Goal: Entertainment & Leisure: Consume media (video, audio)

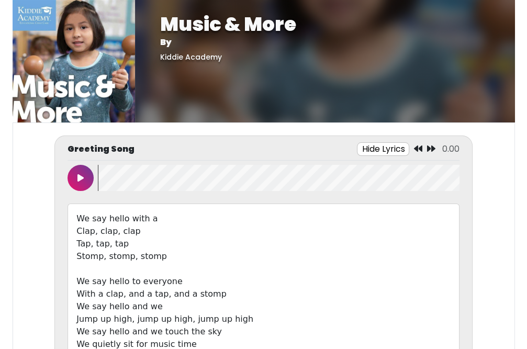
click at [76, 177] on button at bounding box center [80, 178] width 26 height 26
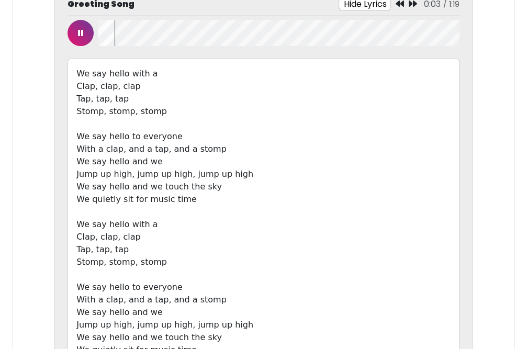
scroll to position [135, 0]
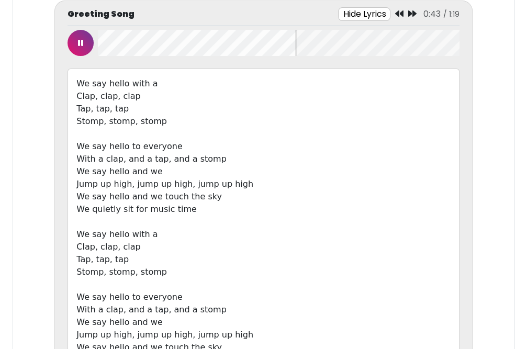
click at [82, 41] on icon at bounding box center [80, 43] width 5 height 8
click at [383, 17] on button "Hide Lyrics" at bounding box center [369, 14] width 52 height 14
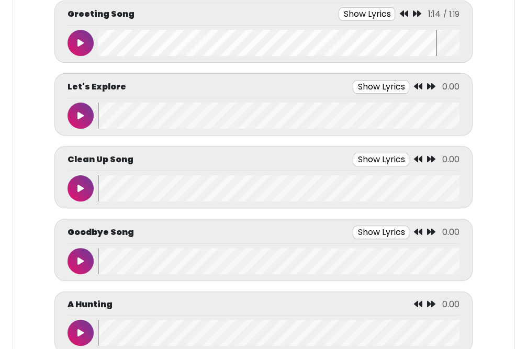
click at [81, 116] on icon at bounding box center [80, 115] width 6 height 8
click at [82, 182] on button at bounding box center [80, 188] width 26 height 26
click at [78, 255] on button at bounding box center [80, 261] width 26 height 26
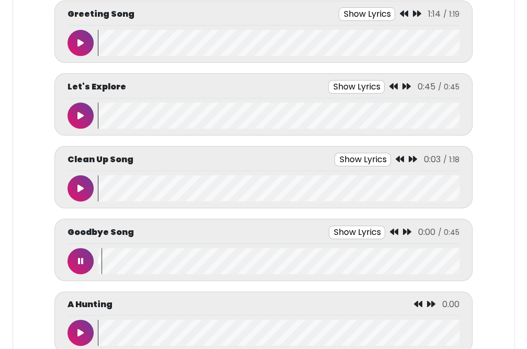
click at [354, 230] on button "Show Lyrics" at bounding box center [357, 233] width 57 height 14
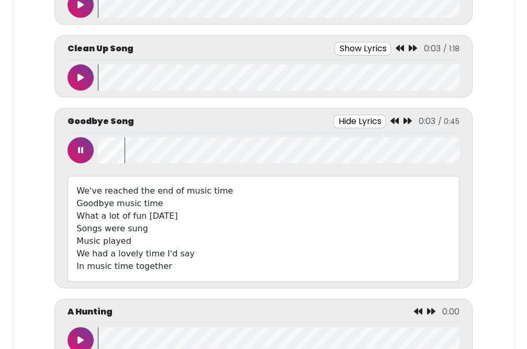
scroll to position [248, 0]
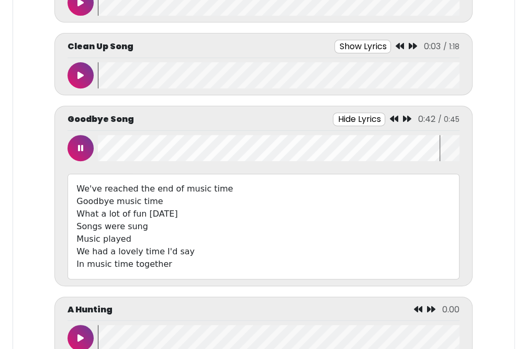
click at [75, 143] on button at bounding box center [80, 148] width 26 height 26
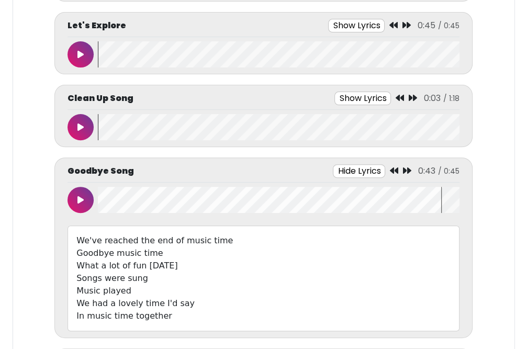
scroll to position [192, 0]
